Goal: Information Seeking & Learning: Understand process/instructions

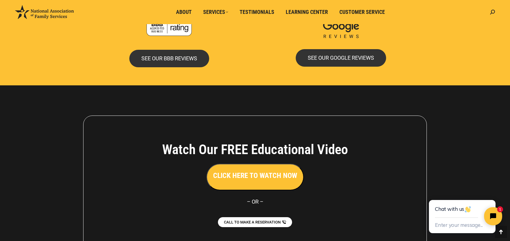
scroll to position [1342, 0]
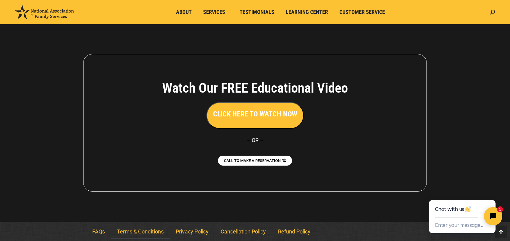
click at [130, 229] on link "Terms & Conditions" at bounding box center [140, 232] width 59 height 14
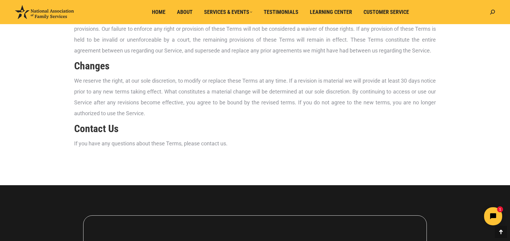
scroll to position [592, 0]
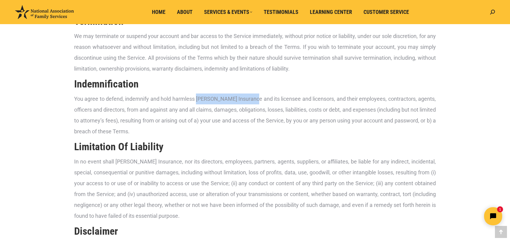
drag, startPoint x: 201, startPoint y: 100, endPoint x: 257, endPoint y: 98, distance: 56.4
click at [257, 98] on p "You agree to defend, indemnify and hold harmless [PERSON_NAME] Insurance and it…" at bounding box center [255, 114] width 362 height 43
copy p "[PERSON_NAME] Insurance"
click at [274, 112] on p "You agree to defend, indemnify and hold harmless [PERSON_NAME] Insurance and it…" at bounding box center [255, 114] width 362 height 43
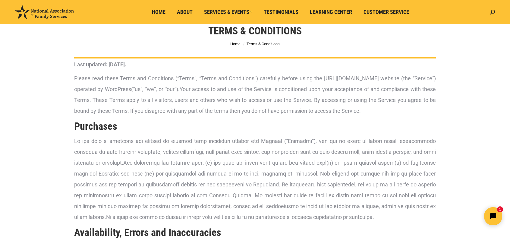
scroll to position [0, 0]
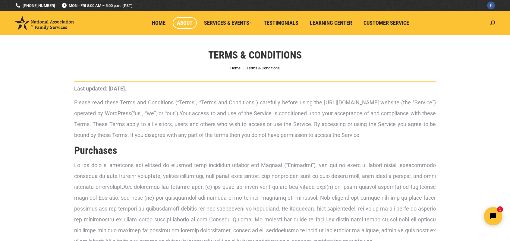
click at [187, 21] on span "About" at bounding box center [185, 23] width 16 height 7
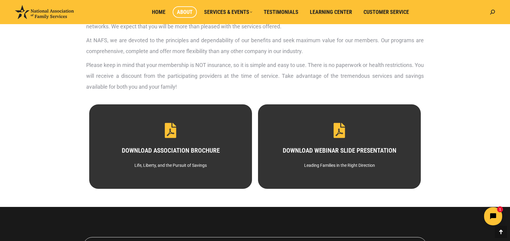
scroll to position [271, 0]
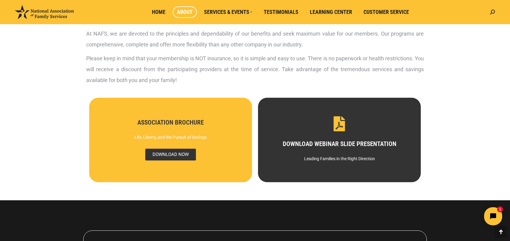
click at [176, 154] on span "DOWNLOAD NOW" at bounding box center [170, 155] width 51 height 12
